Goal: Find specific page/section: Find specific page/section

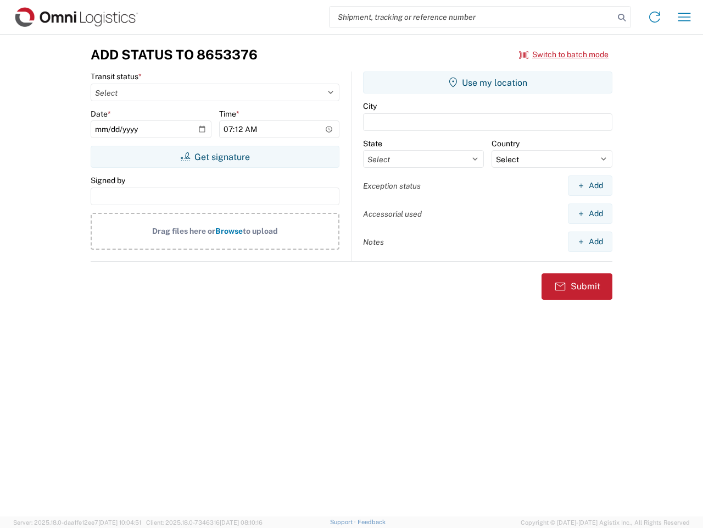
click at [472, 17] on input "search" at bounding box center [472, 17] width 285 height 21
click at [622, 18] on icon at bounding box center [621, 17] width 15 height 15
click at [655, 17] on icon at bounding box center [655, 17] width 18 height 18
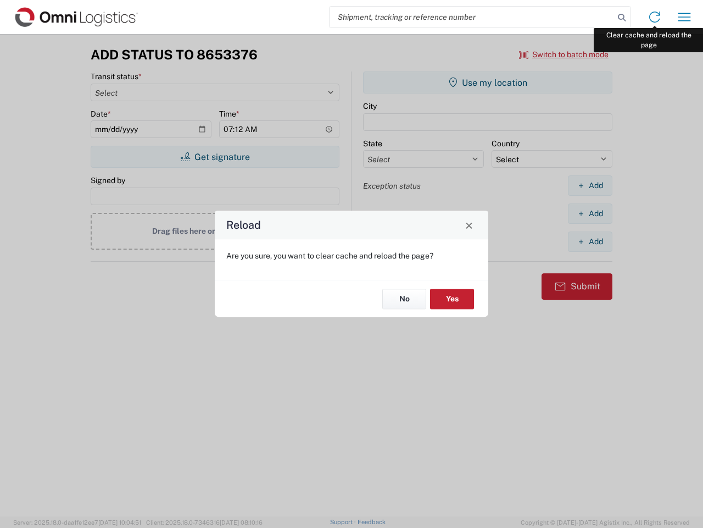
click at [685, 17] on div "Reload Are you sure, you want to clear cache and reload the page? No Yes" at bounding box center [351, 264] width 703 height 528
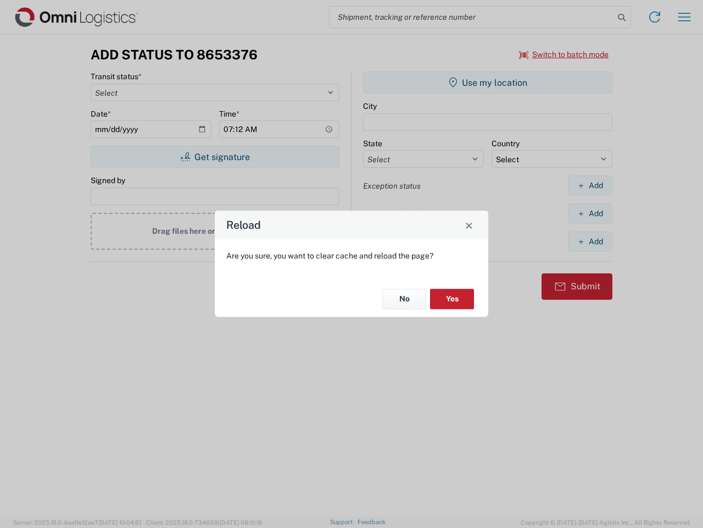
click at [564, 54] on div "Reload Are you sure, you want to clear cache and reload the page? No Yes" at bounding box center [351, 264] width 703 height 528
click at [215, 157] on div "Reload Are you sure, you want to clear cache and reload the page? No Yes" at bounding box center [351, 264] width 703 height 528
click at [488, 82] on div "Reload Are you sure, you want to clear cache and reload the page? No Yes" at bounding box center [351, 264] width 703 height 528
click at [590, 185] on div "Reload Are you sure, you want to clear cache and reload the page? No Yes" at bounding box center [351, 264] width 703 height 528
click at [590, 213] on div "Reload Are you sure, you want to clear cache and reload the page? No Yes" at bounding box center [351, 264] width 703 height 528
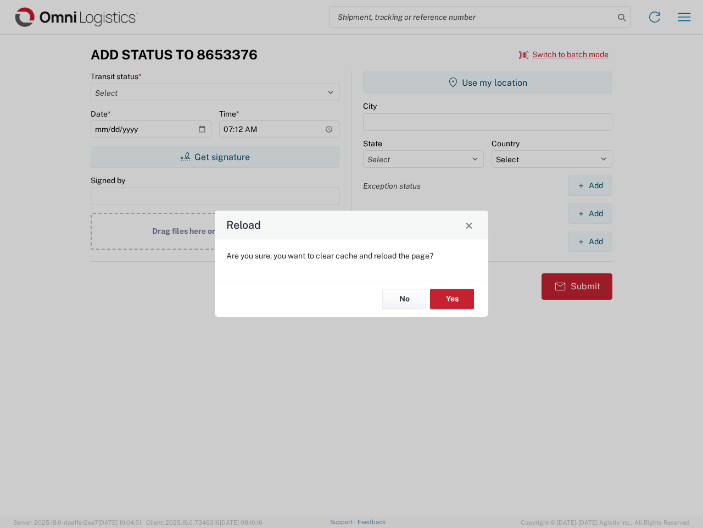
click at [590, 241] on div "Reload Are you sure, you want to clear cache and reload the page? No Yes" at bounding box center [351, 264] width 703 height 528
